Goal: Check status: Check status

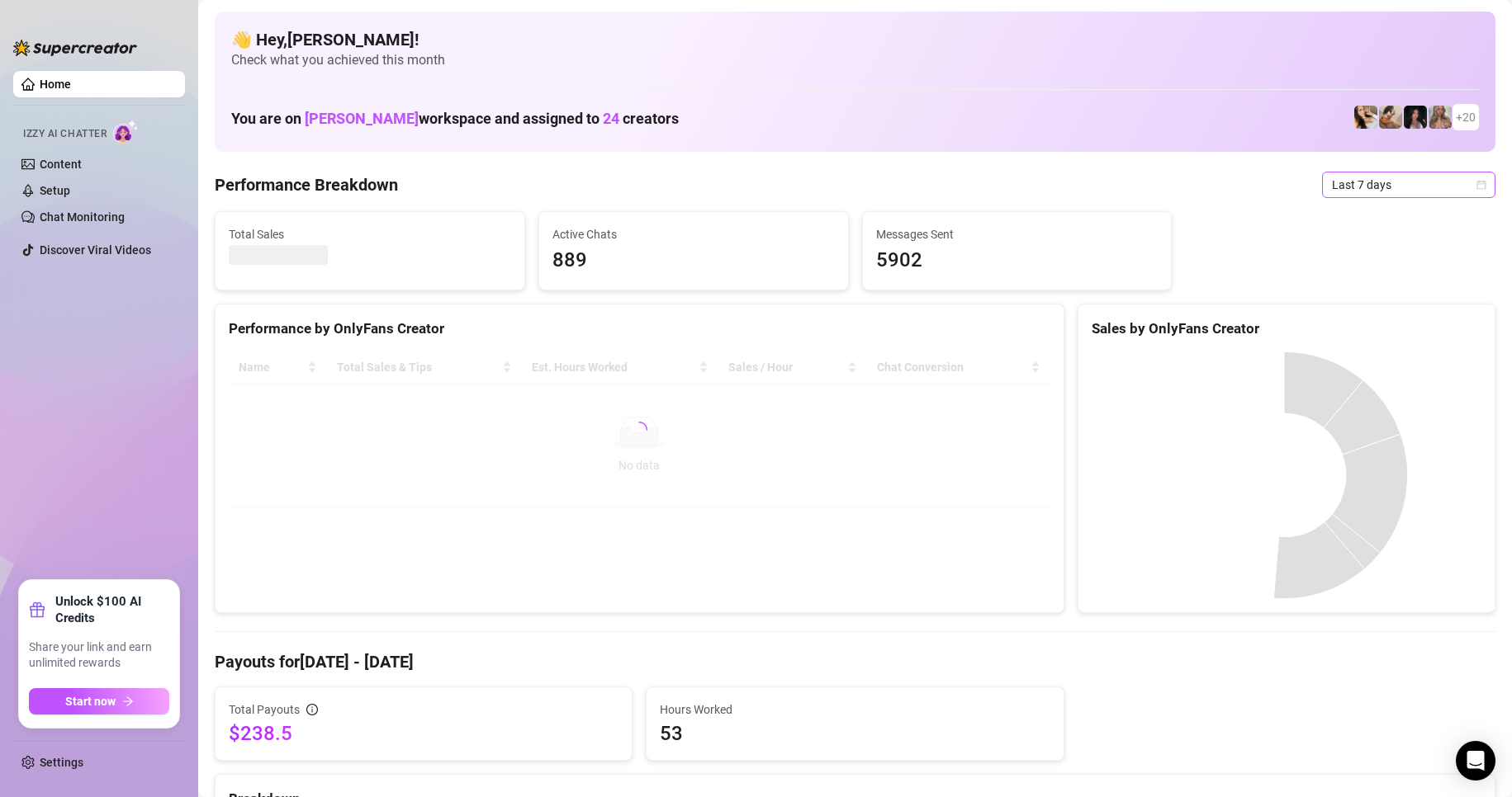
click at [1354, 181] on span "Last 7 days" at bounding box center [1408, 185] width 154 height 25
click at [1397, 319] on body "Home Izzy AI Chatter Content Setup Chat Monitoring Discover Viral Videos Unlock…" at bounding box center [756, 398] width 1512 height 797
click at [1389, 327] on div "Custom date" at bounding box center [1393, 323] width 147 height 18
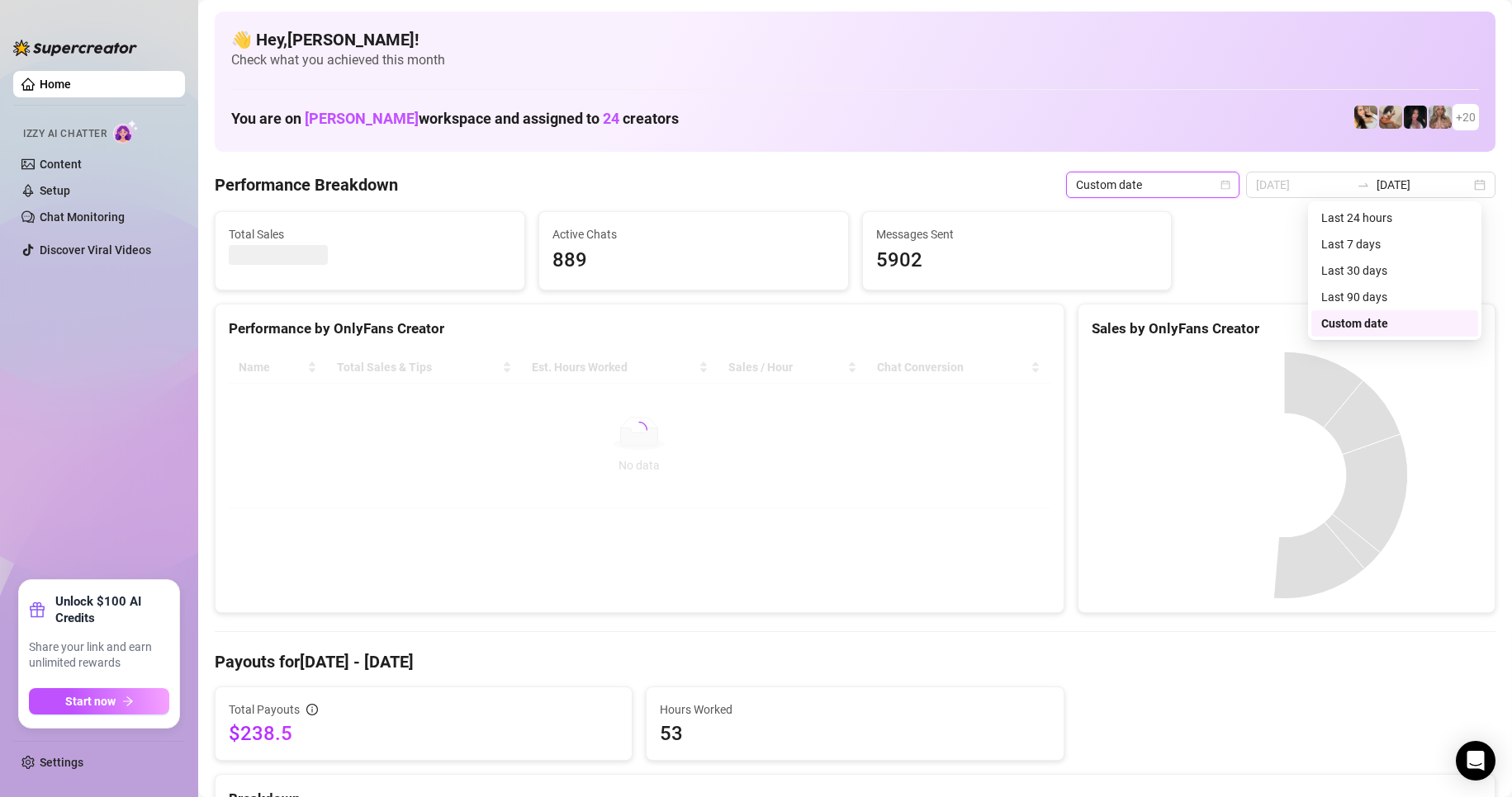
click at [1389, 327] on div "Sales by OnlyFans Creator" at bounding box center [1286, 328] width 390 height 22
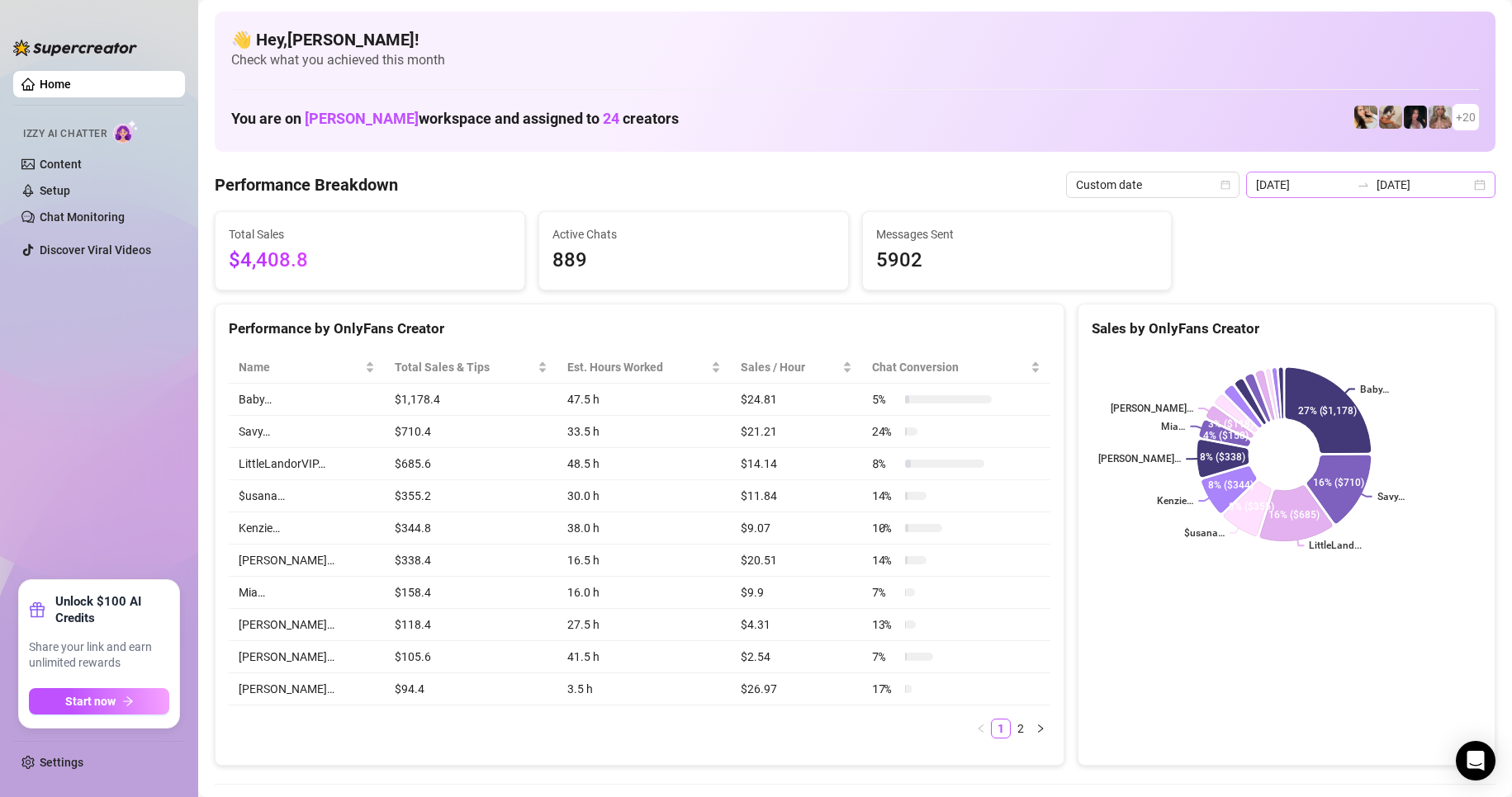
click at [1350, 175] on div "[DATE] [DATE]" at bounding box center [1371, 185] width 249 height 26
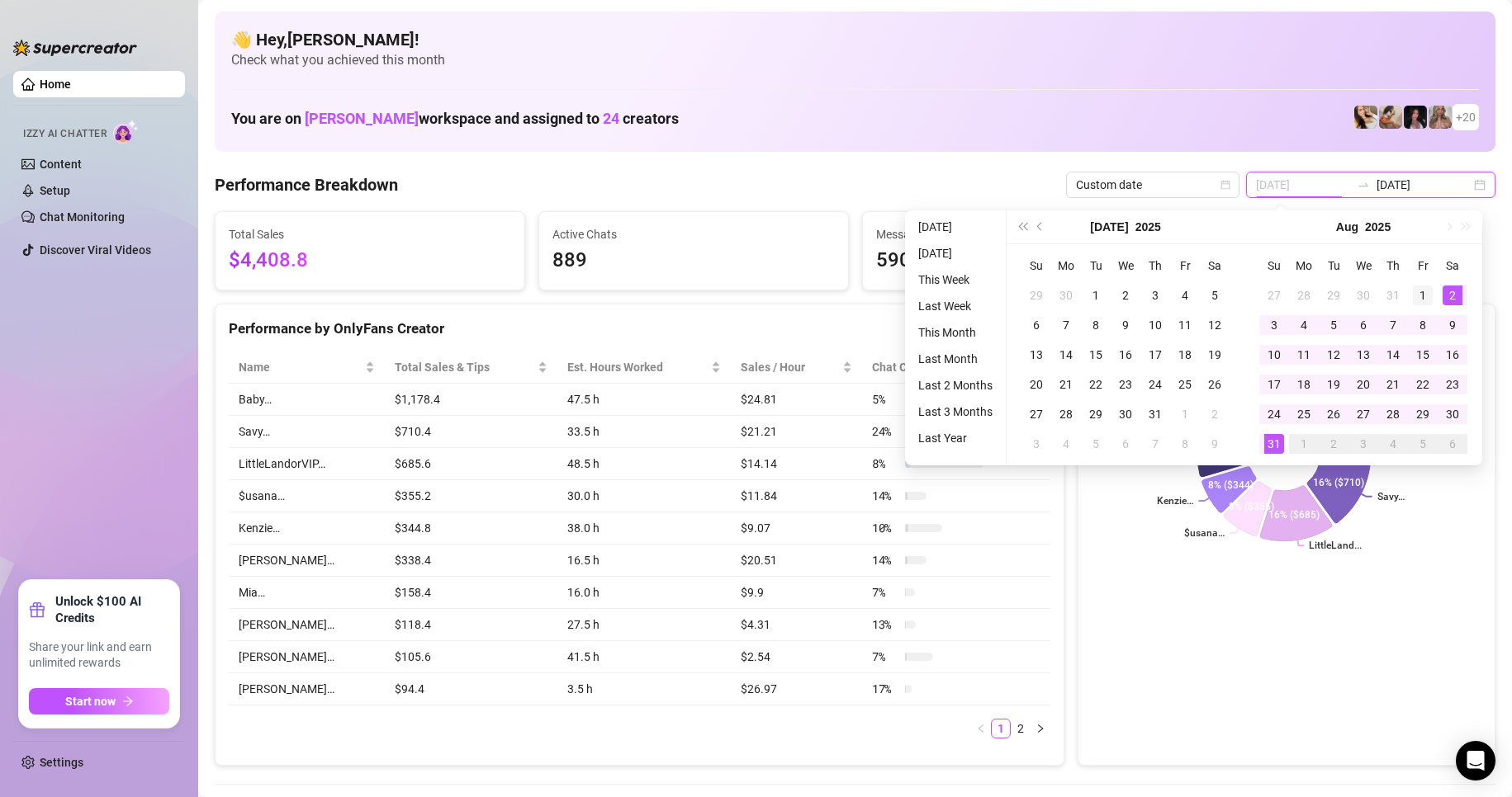
type input "[DATE]"
click at [1430, 295] on div "1" at bounding box center [1422, 295] width 20 height 20
type input "[DATE]"
click at [1263, 437] on td "31" at bounding box center [1274, 444] width 30 height 30
type input "[DATE]"
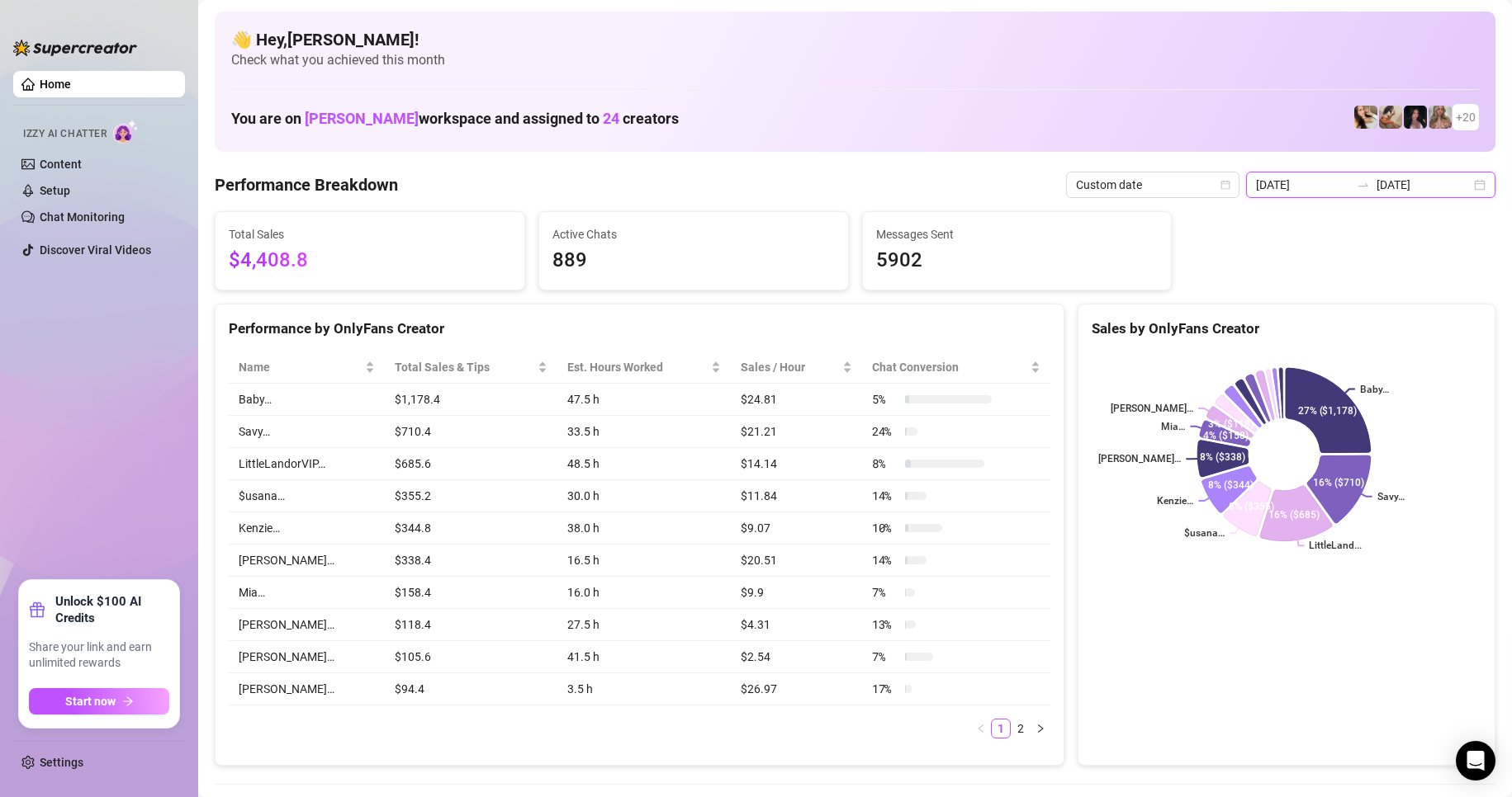
click at [1400, 190] on input "[DATE]" at bounding box center [1422, 184] width 94 height 18
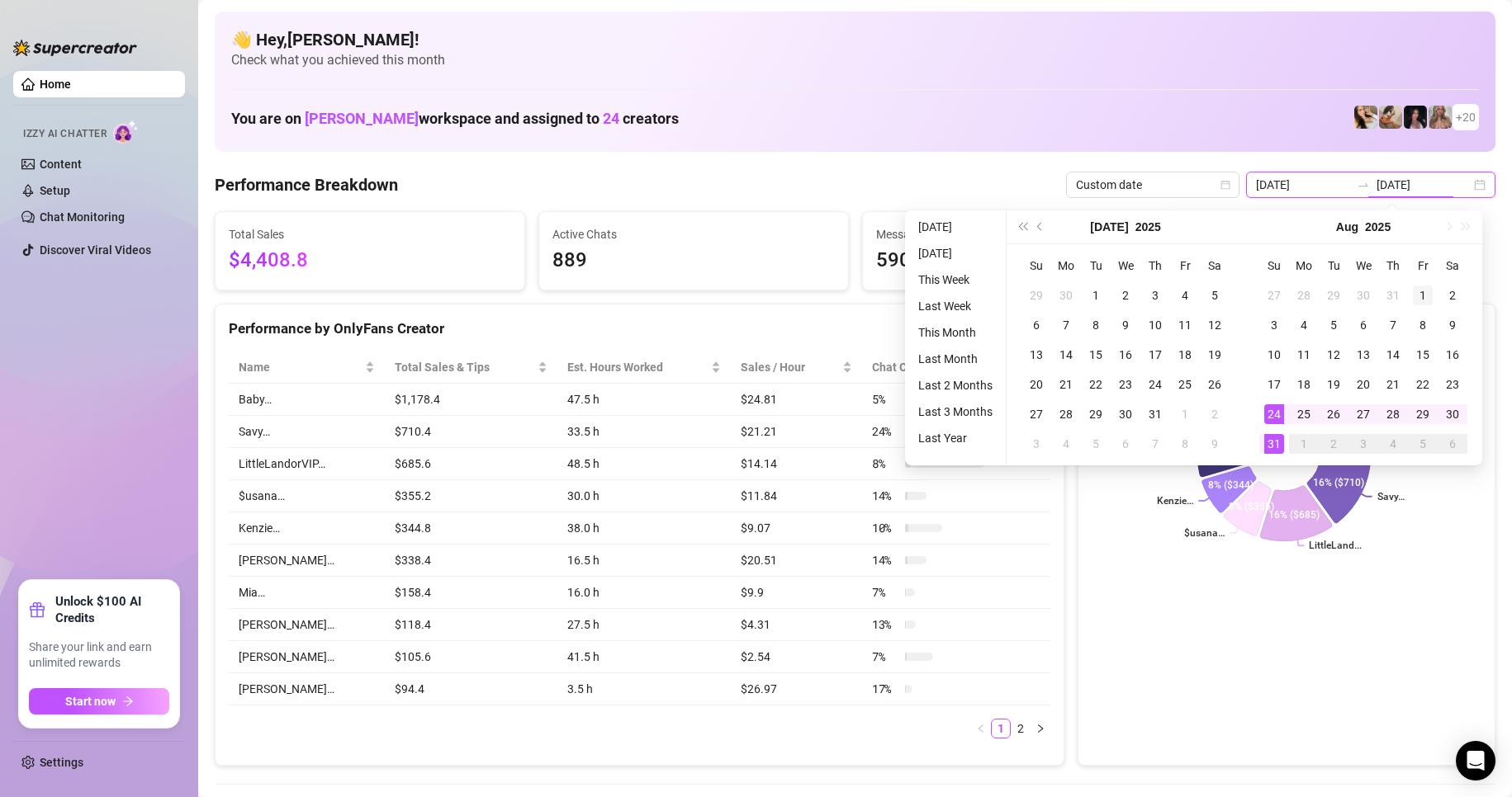
type input "[DATE]"
click at [1419, 291] on div "1" at bounding box center [1422, 295] width 20 height 20
type input "[DATE]"
click at [1271, 449] on div "31" at bounding box center [1274, 444] width 20 height 20
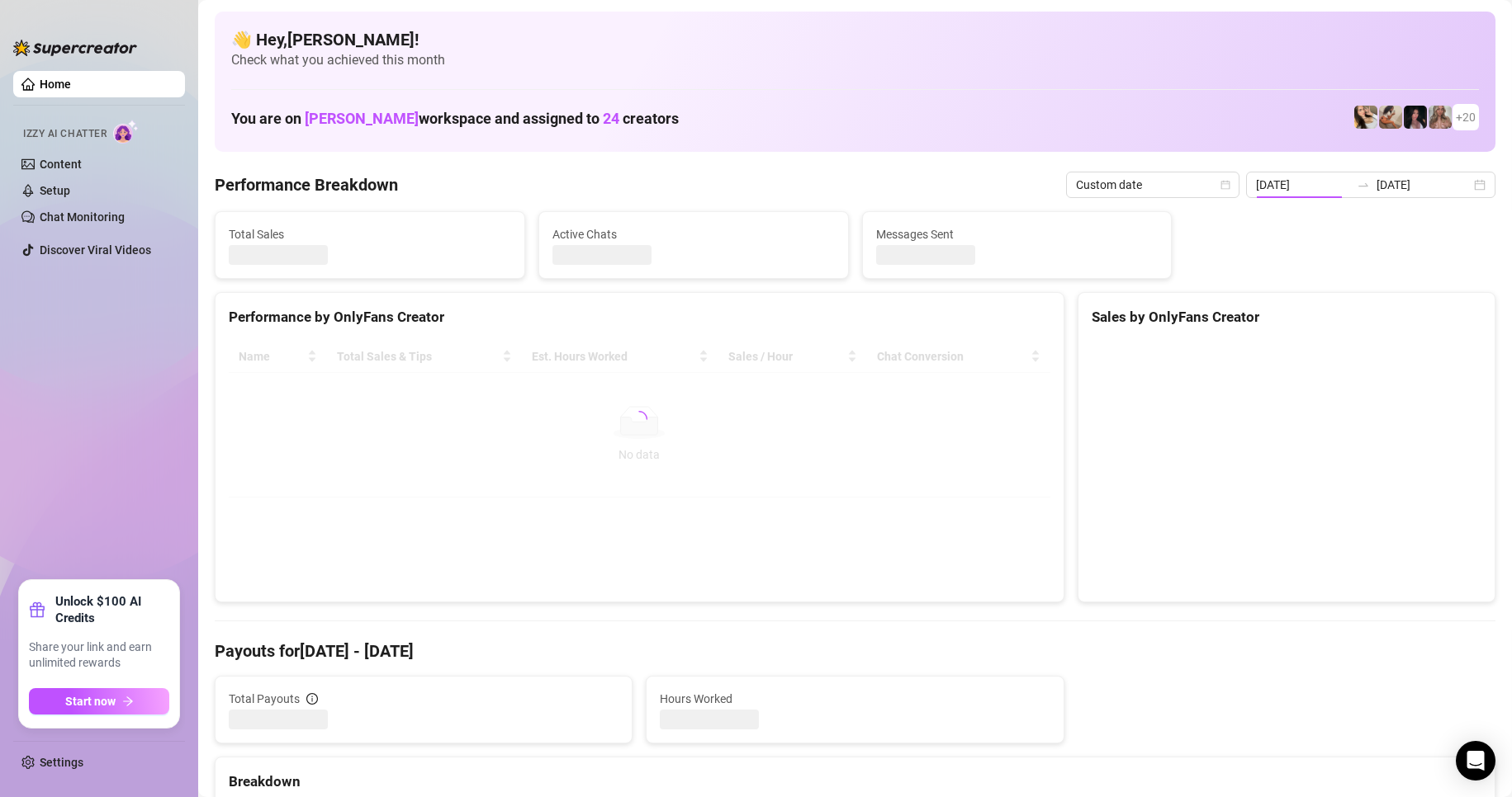
type input "[DATE]"
click at [1325, 176] on input "[DATE]" at bounding box center [1302, 184] width 94 height 18
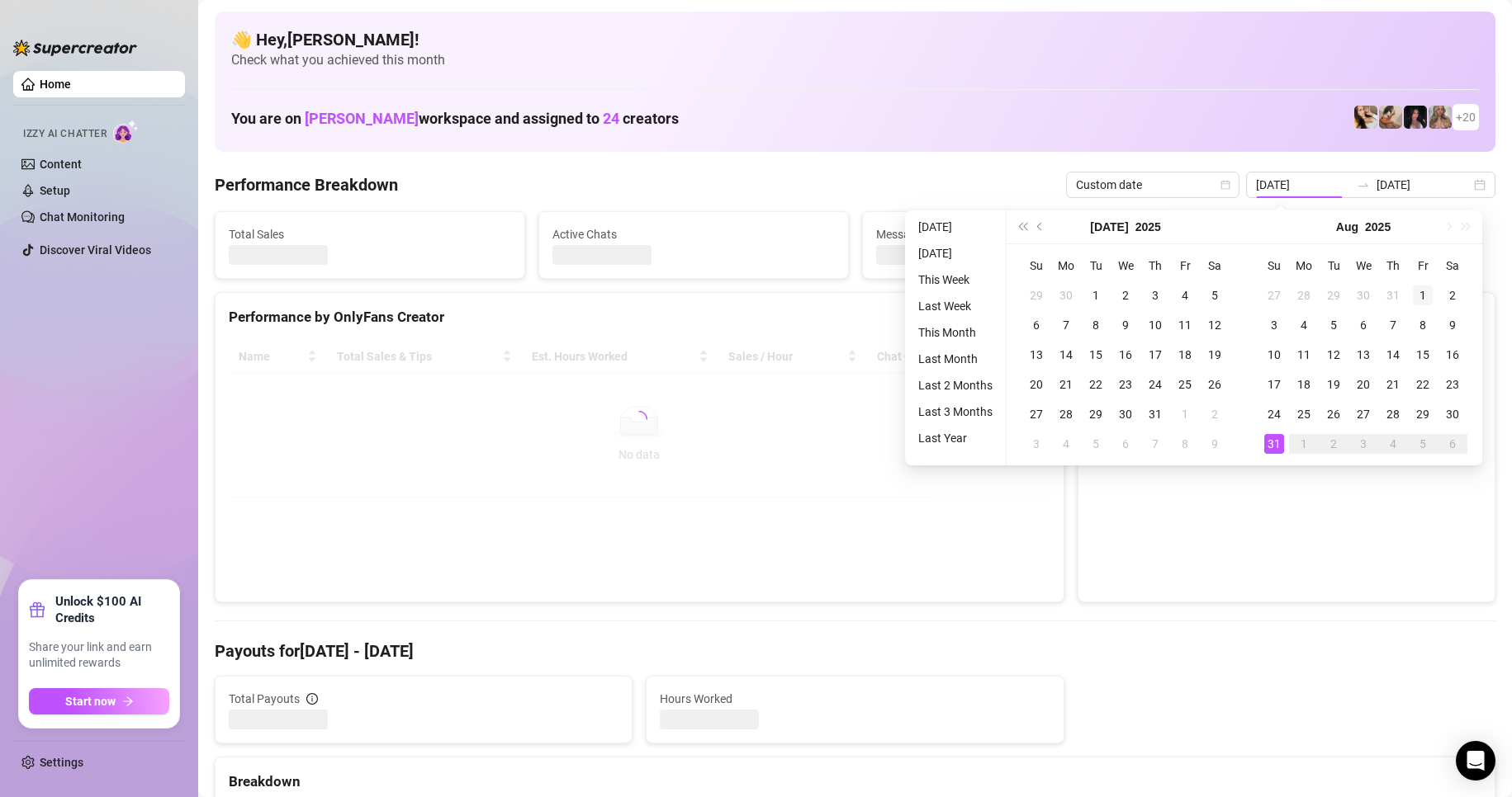
click at [1416, 293] on div "1" at bounding box center [1422, 295] width 20 height 20
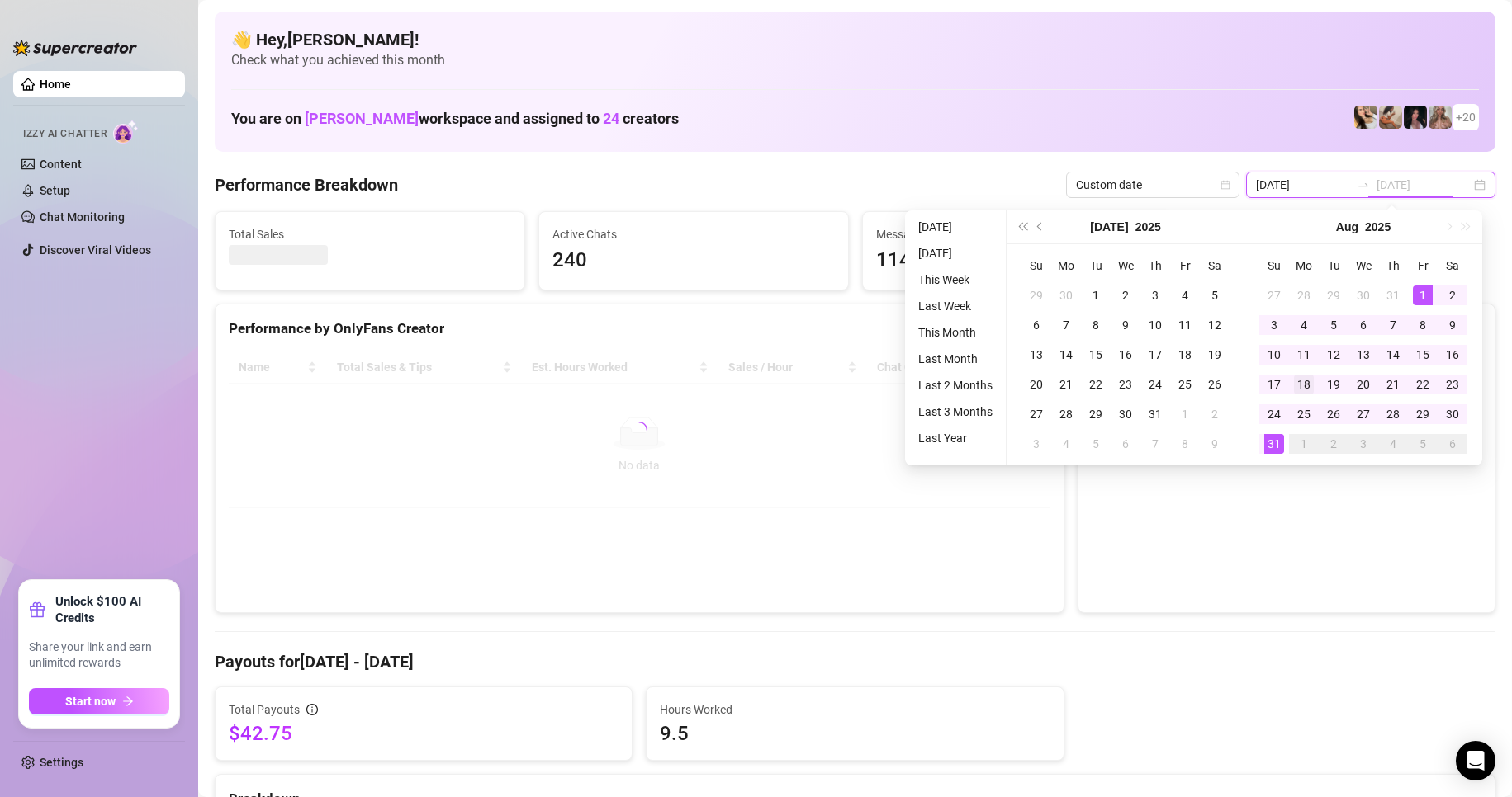
type input "[DATE]"
click at [1265, 446] on div "31" at bounding box center [1274, 444] width 20 height 20
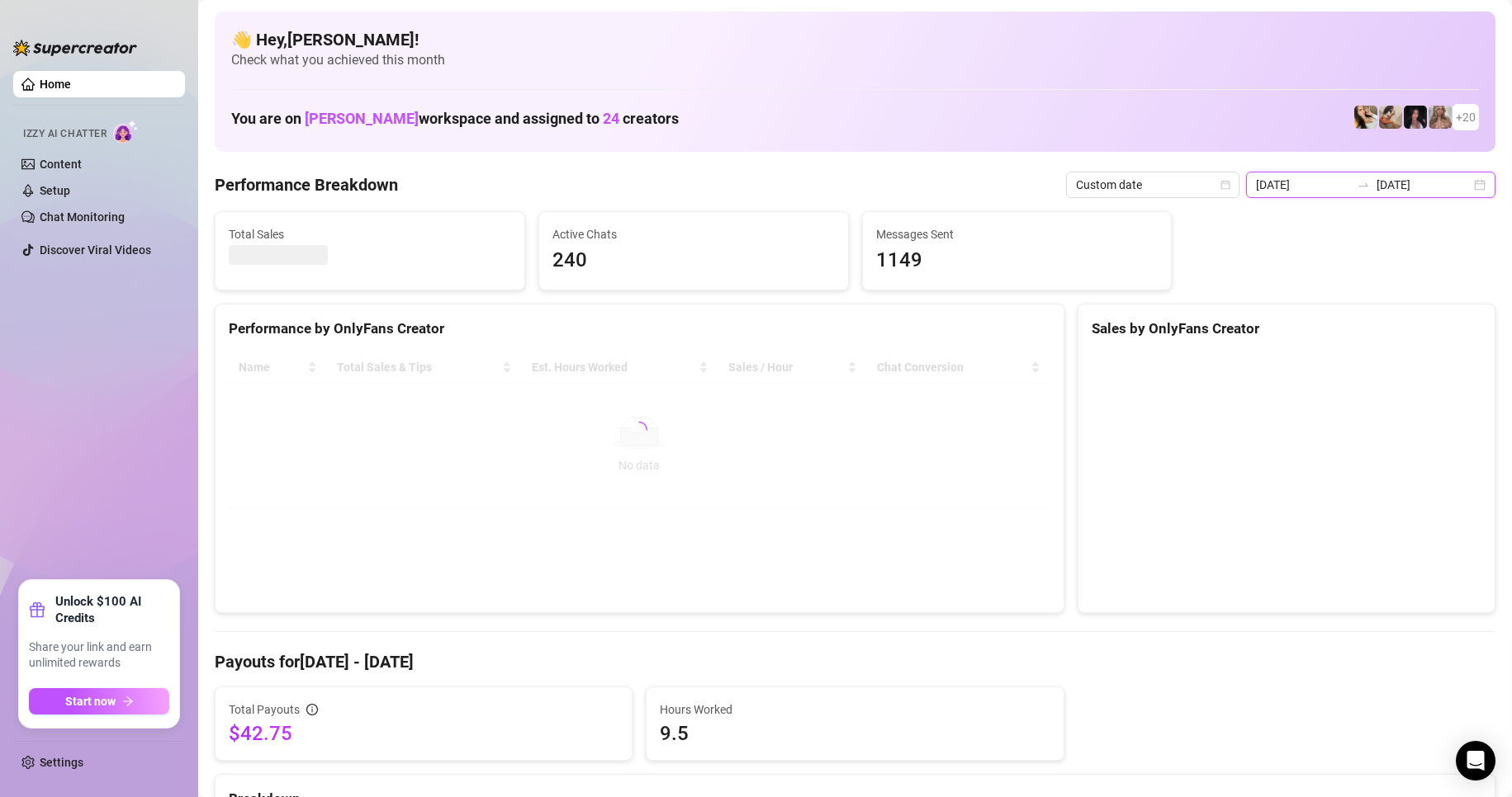
click at [1342, 184] on input "[DATE]" at bounding box center [1302, 184] width 94 height 18
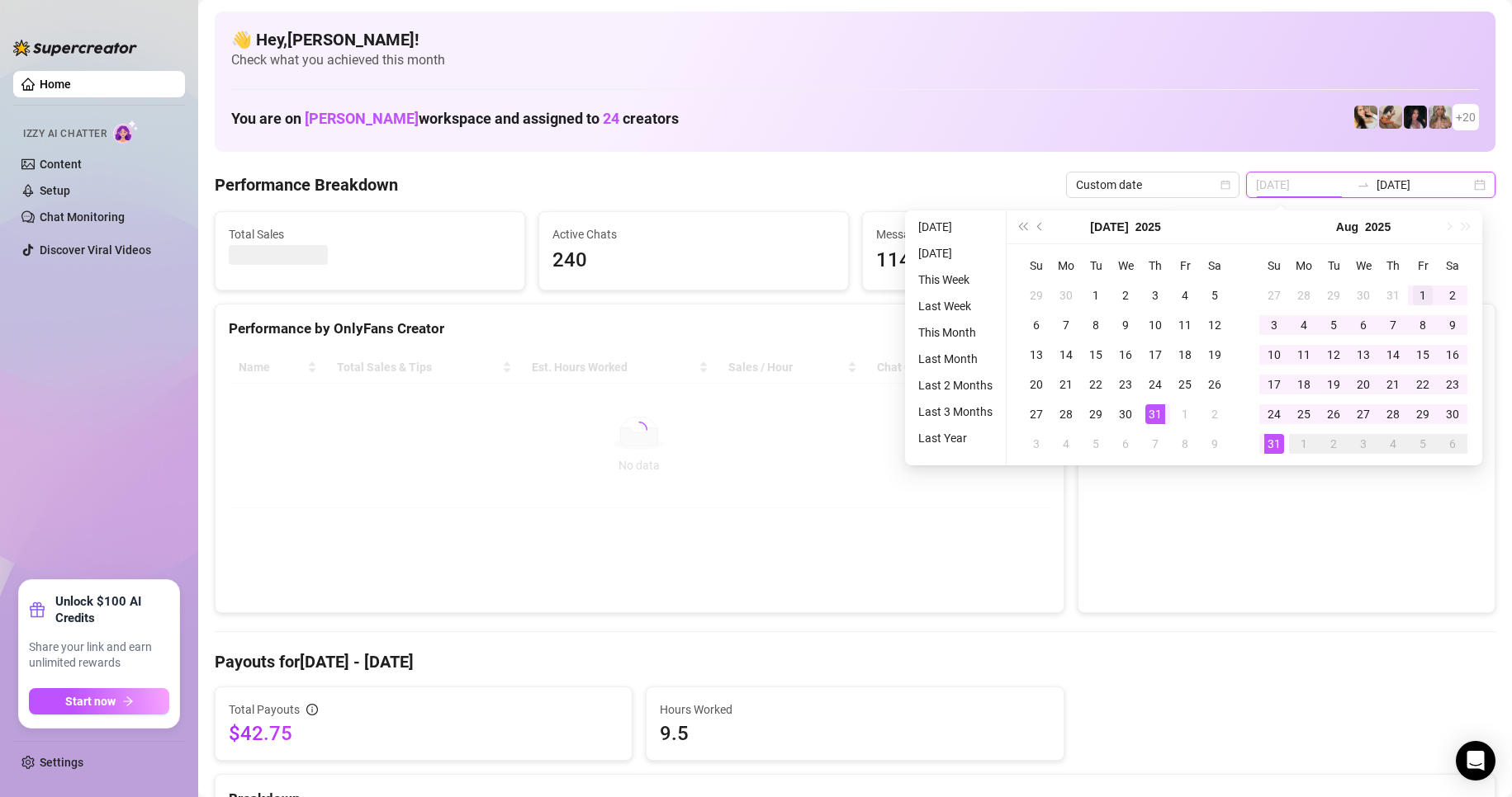
type input "[DATE]"
click at [1417, 291] on div "1" at bounding box center [1422, 295] width 20 height 20
type input "[DATE]"
click at [1277, 449] on div "31" at bounding box center [1274, 444] width 20 height 20
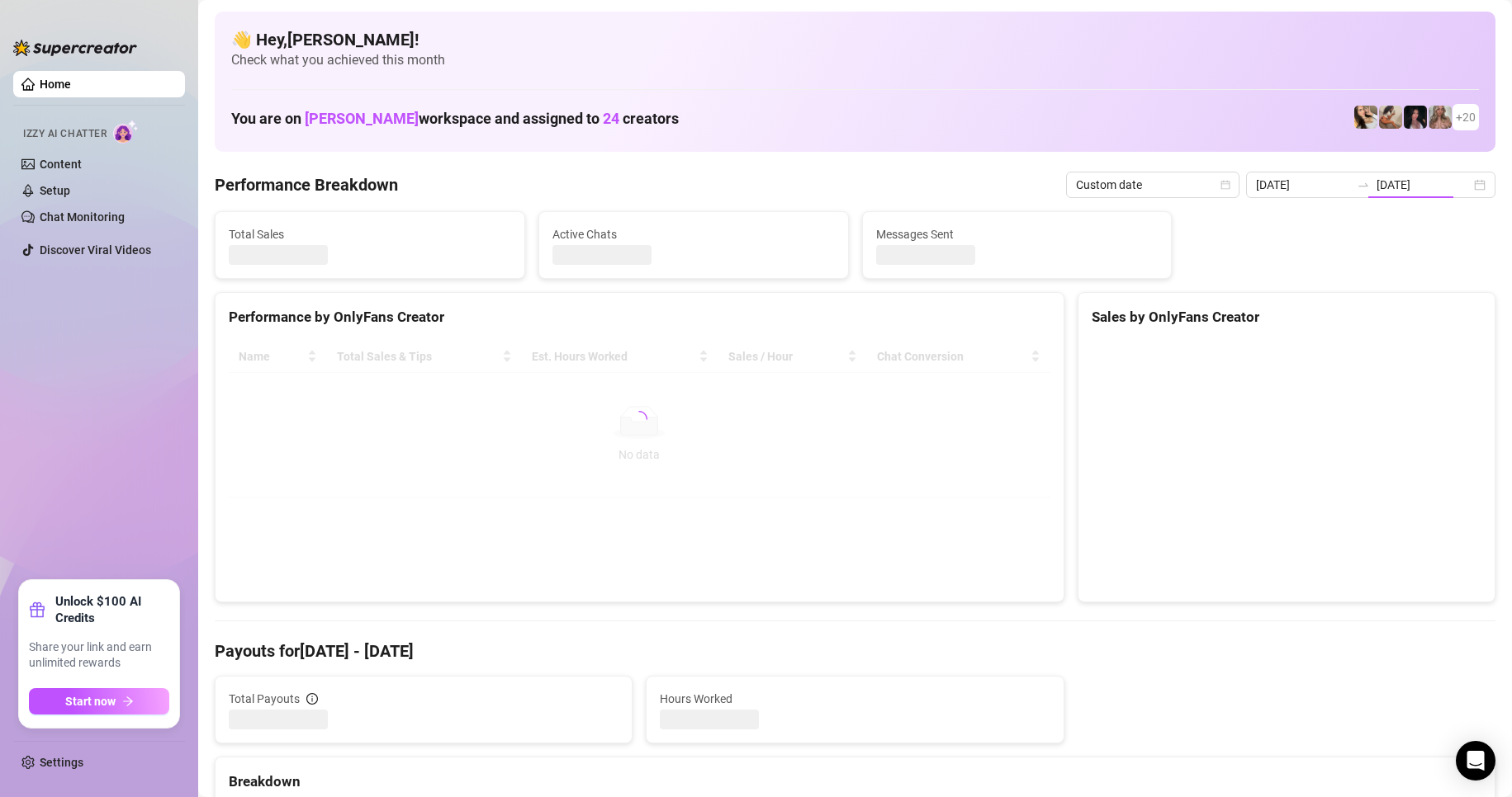
type input "[DATE]"
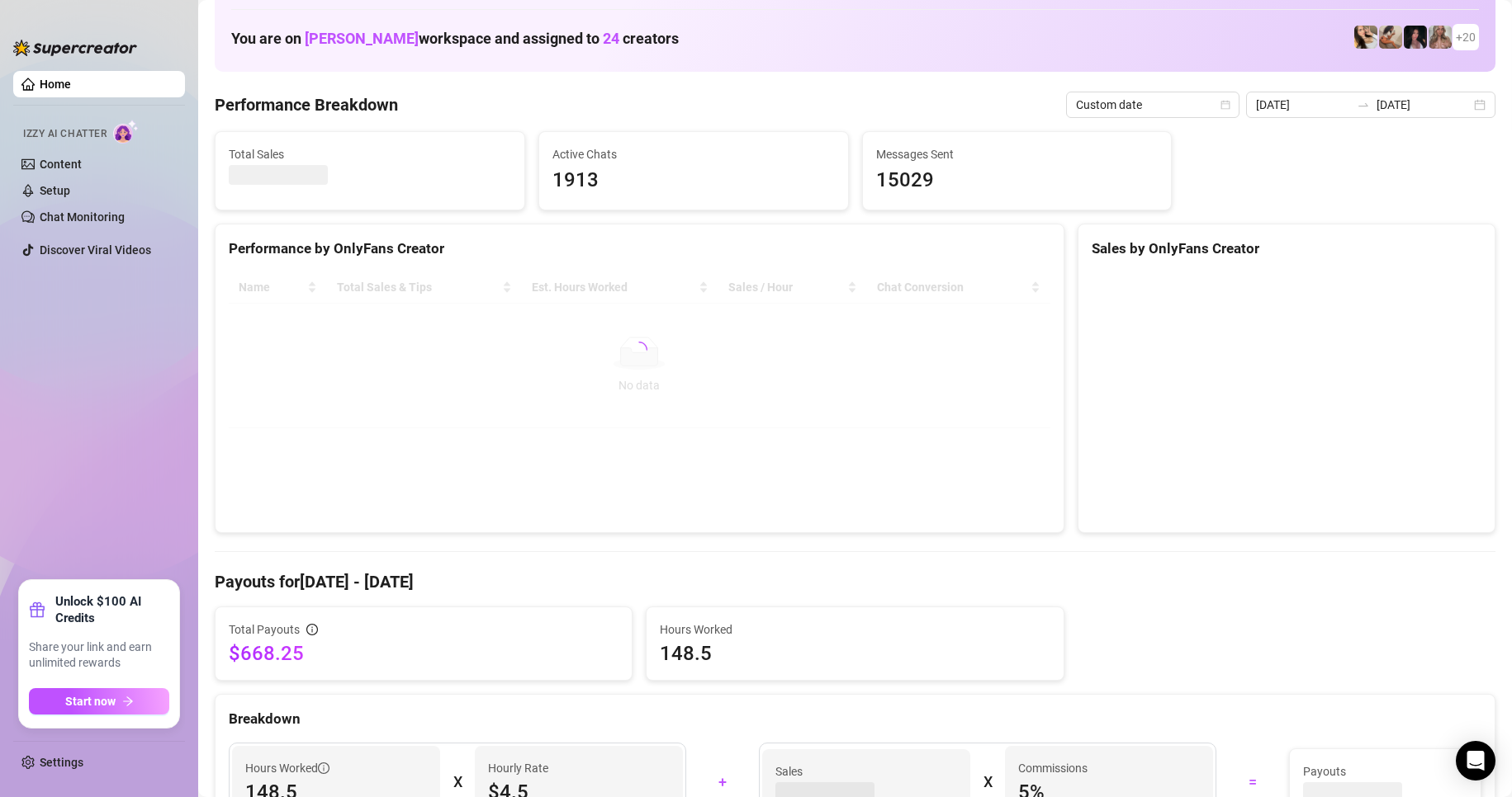
scroll to position [83, 0]
